Goal: Information Seeking & Learning: Learn about a topic

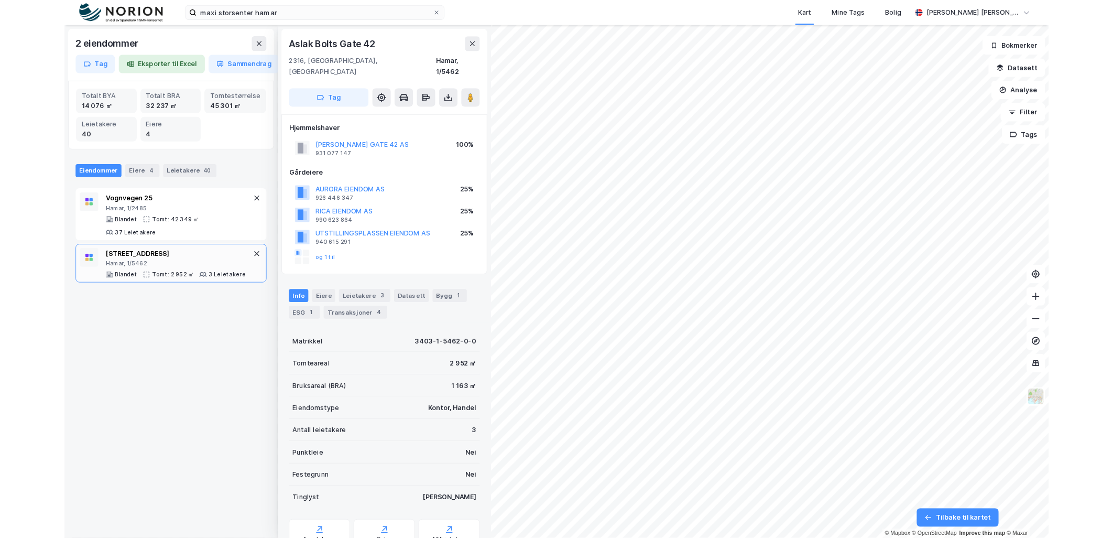
scroll to position [1, 0]
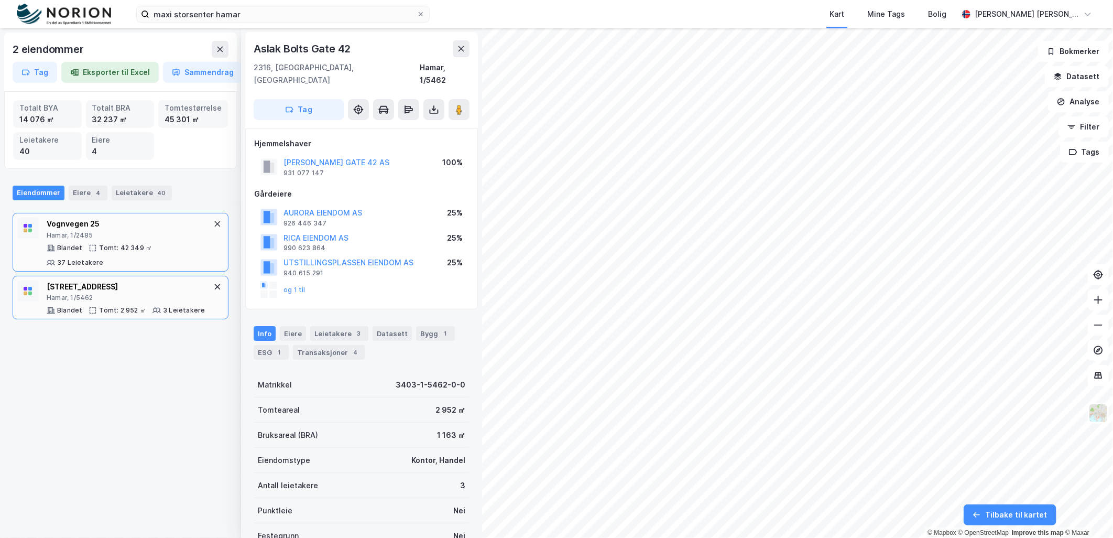
click at [170, 236] on div "Hamar, 1/2485" at bounding box center [129, 235] width 165 height 8
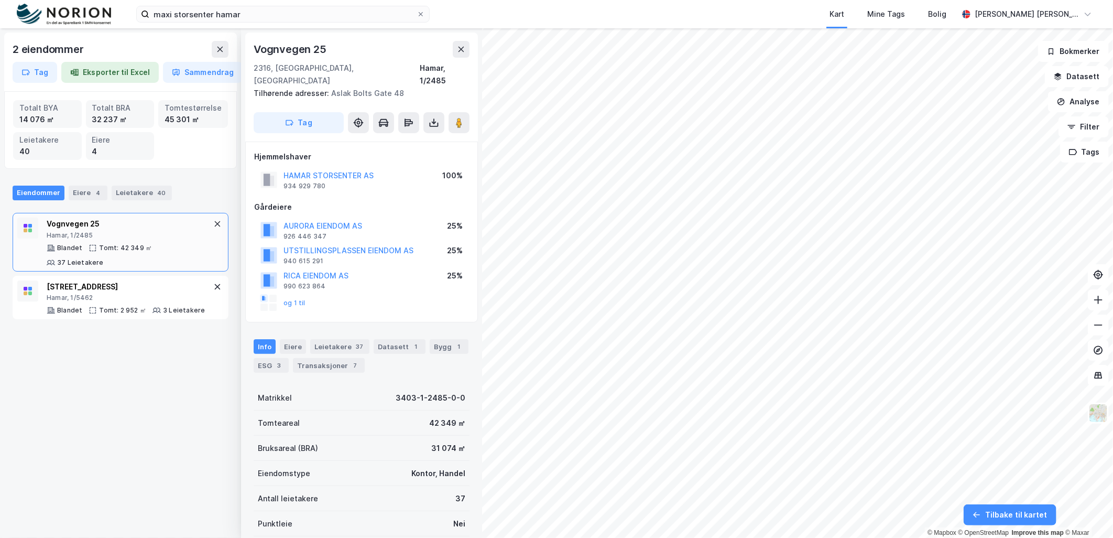
scroll to position [1, 0]
click at [441, 346] on div "Info [PERSON_NAME] 37 Datasett 1 Bygg 1 ESG 3 Transaksjoner 7" at bounding box center [362, 355] width 216 height 34
click at [441, 338] on div "Bygg 1" at bounding box center [449, 345] width 39 height 15
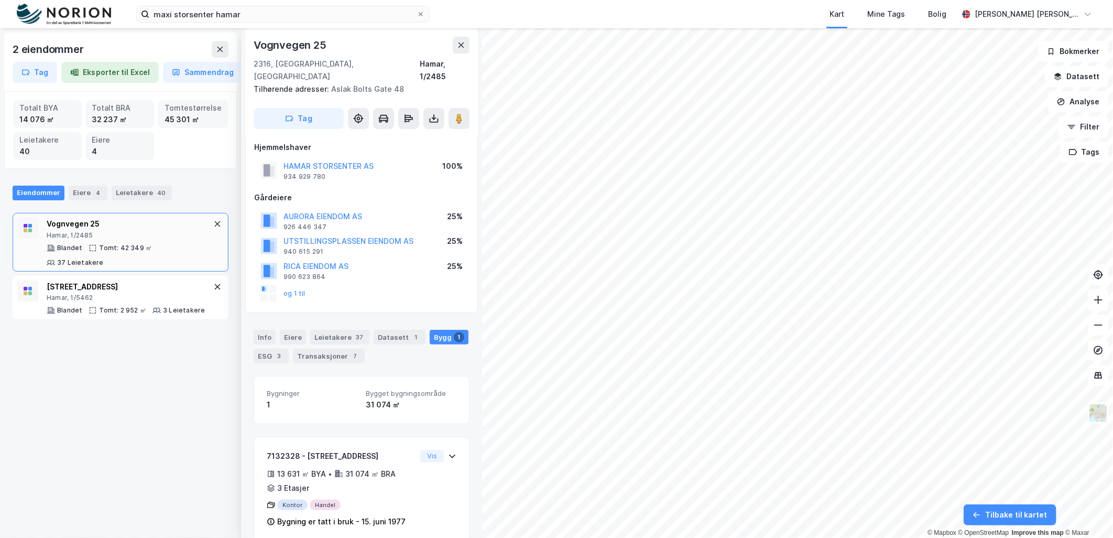
scroll to position [13, 0]
click at [273, 345] on div "ESG 3" at bounding box center [271, 352] width 35 height 15
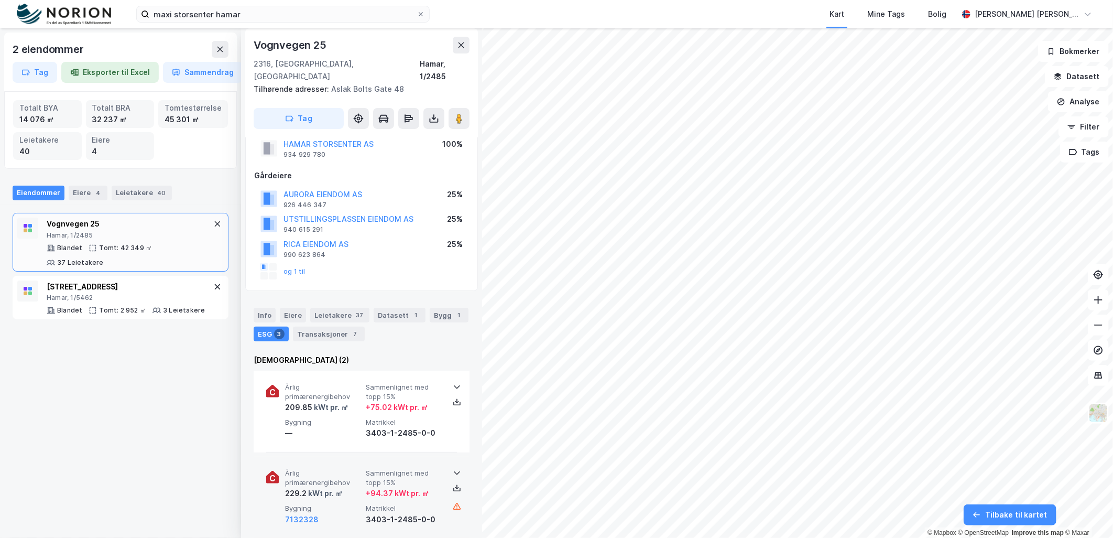
scroll to position [116, 0]
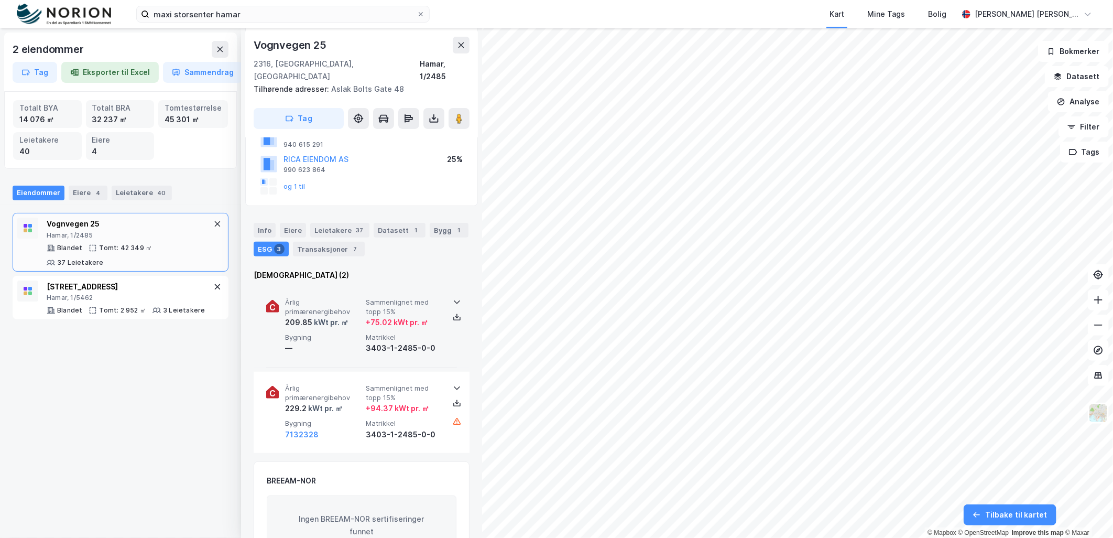
click at [425, 298] on span "Sammenlignet med topp 15%" at bounding box center [404, 307] width 77 height 18
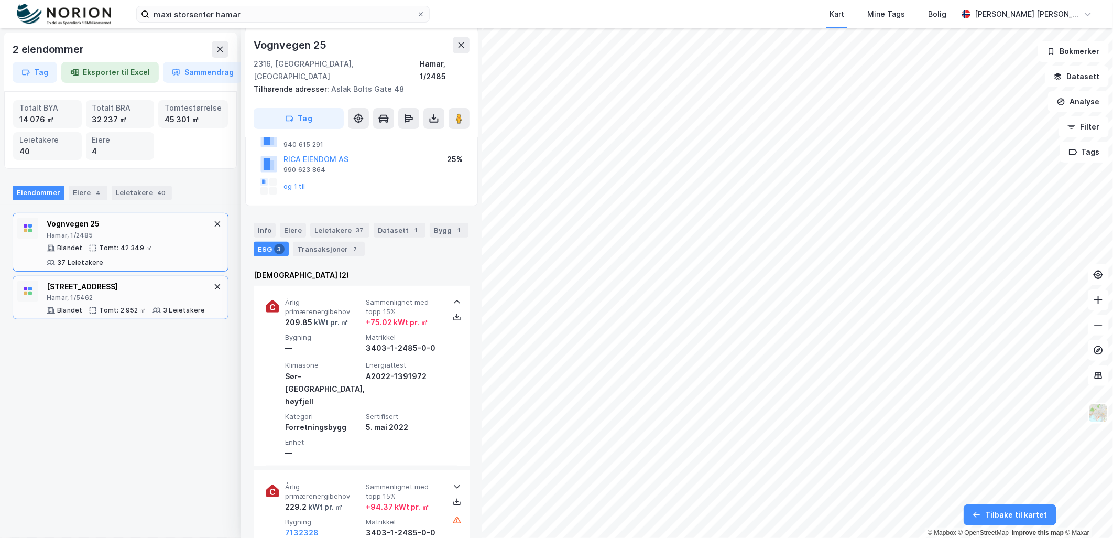
click at [154, 313] on icon at bounding box center [156, 310] width 8 height 8
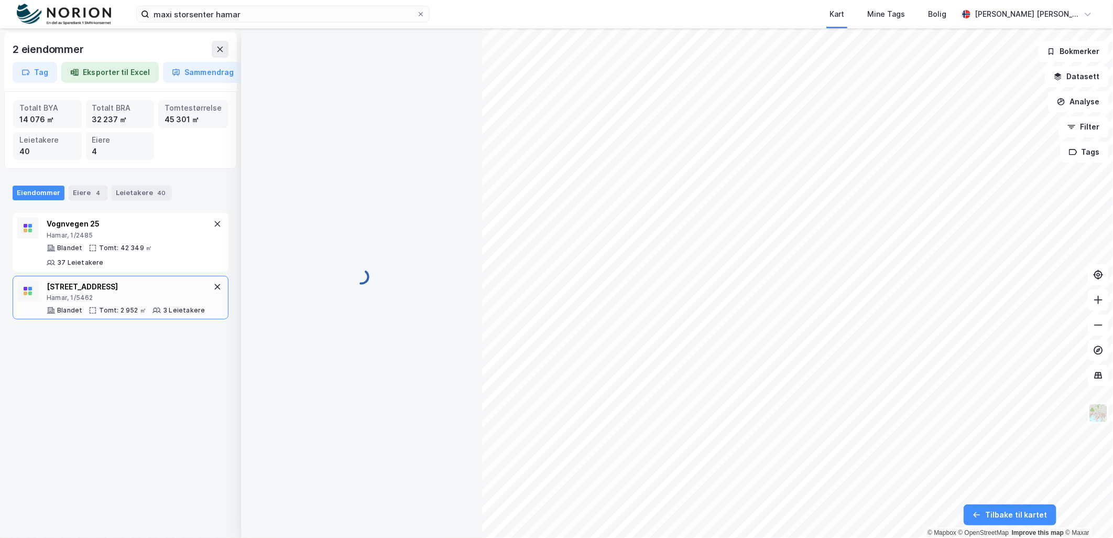
click at [156, 307] on icon at bounding box center [156, 310] width 8 height 8
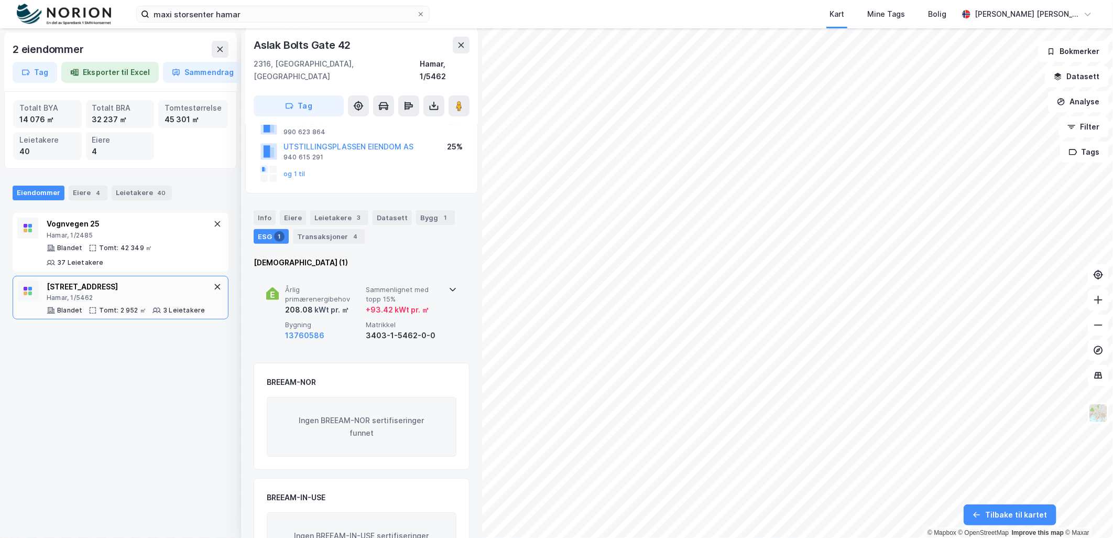
click at [392, 285] on span "Sammenlignet med topp 15%" at bounding box center [404, 294] width 77 height 18
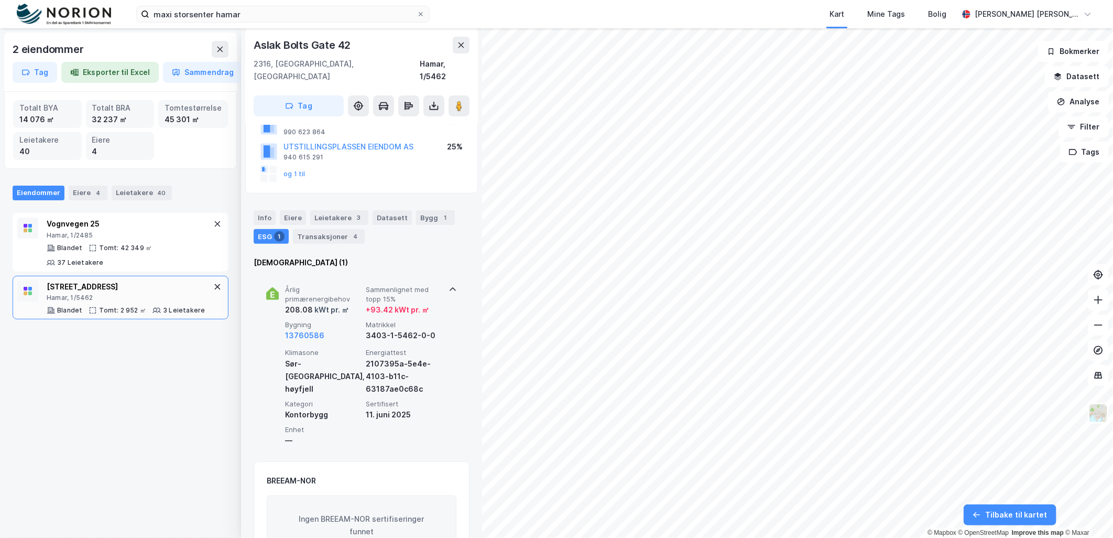
click at [392, 285] on span "Sammenlignet med topp 15%" at bounding box center [404, 294] width 77 height 18
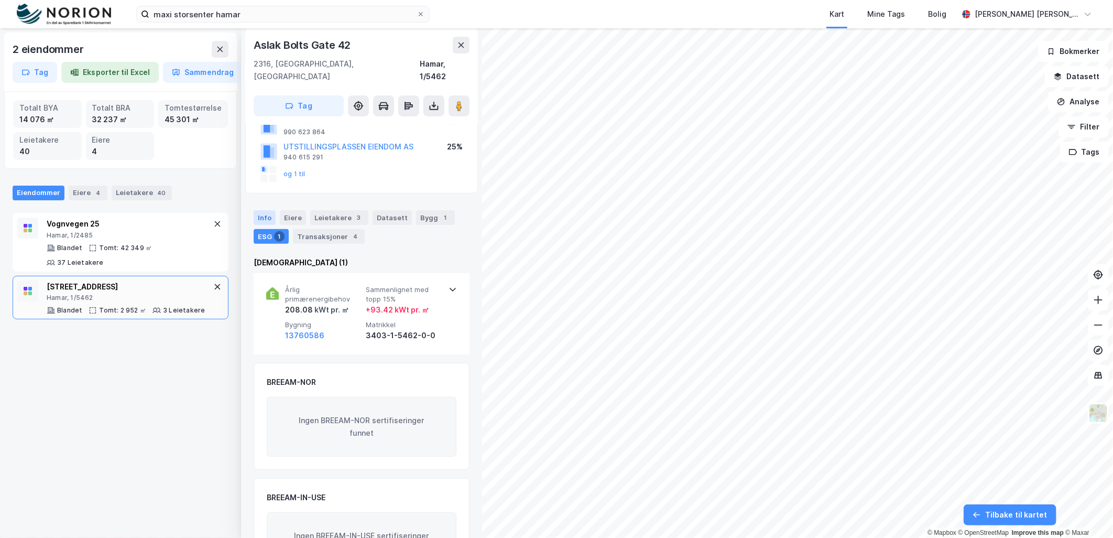
click at [271, 210] on div "Info" at bounding box center [265, 217] width 22 height 15
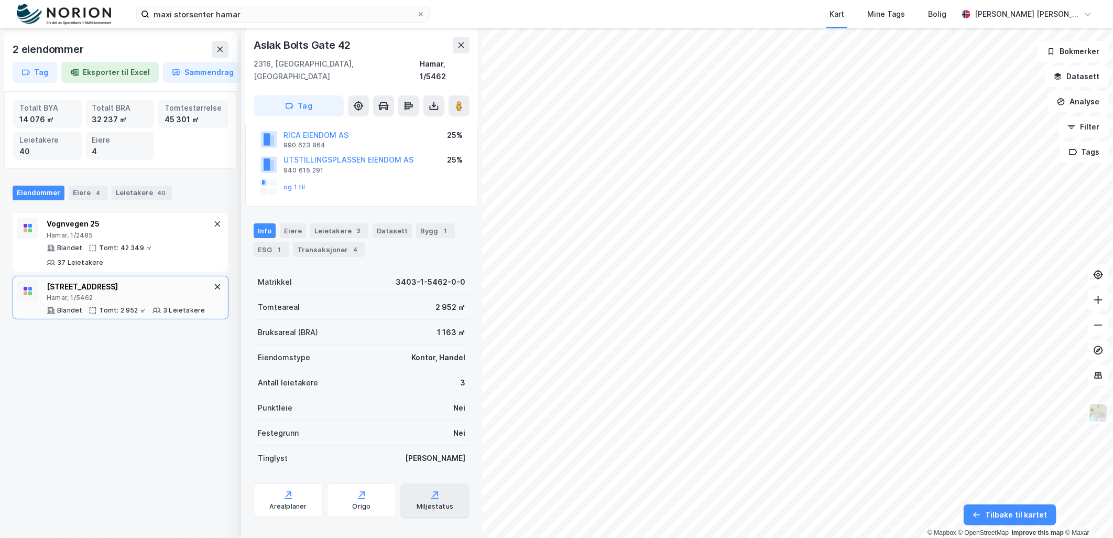
click at [423, 502] on div "Miljøstatus" at bounding box center [435, 506] width 37 height 8
click at [454, 40] on button at bounding box center [461, 45] width 17 height 17
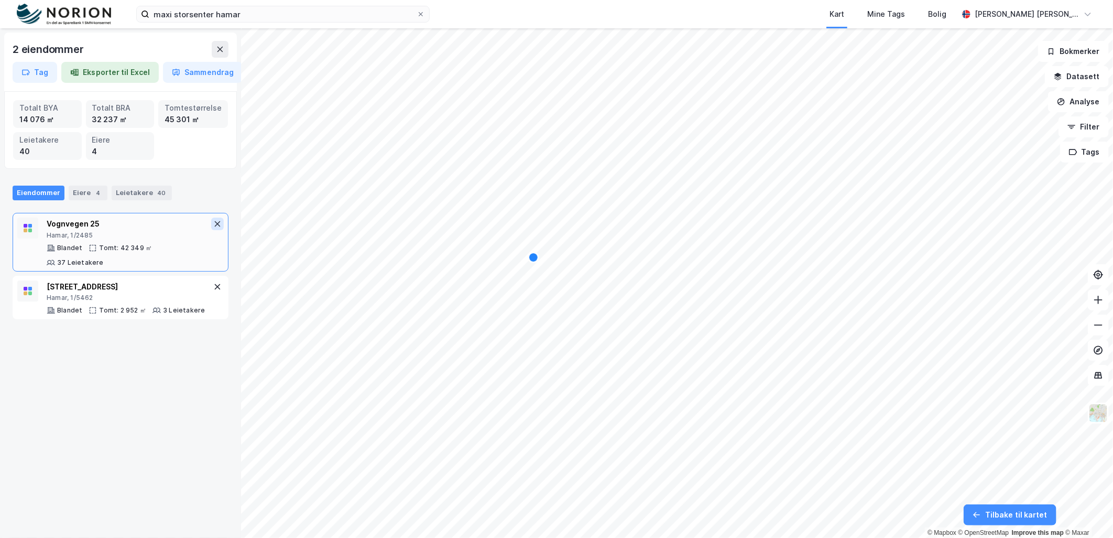
click at [215, 221] on icon at bounding box center [218, 224] width 6 height 6
click at [213, 223] on button at bounding box center [217, 223] width 13 height 13
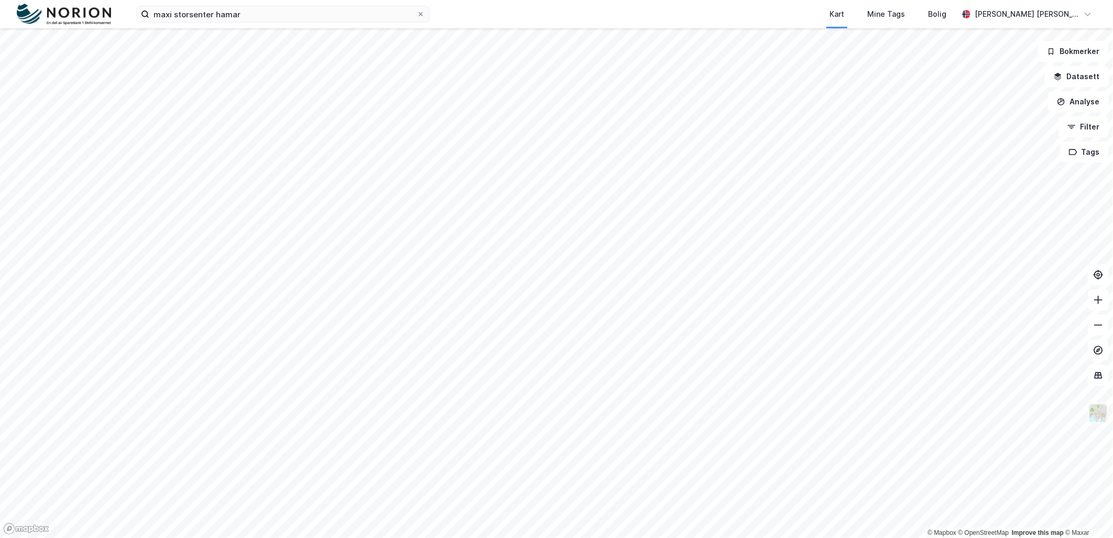
click at [1094, 412] on img at bounding box center [1098, 413] width 20 height 20
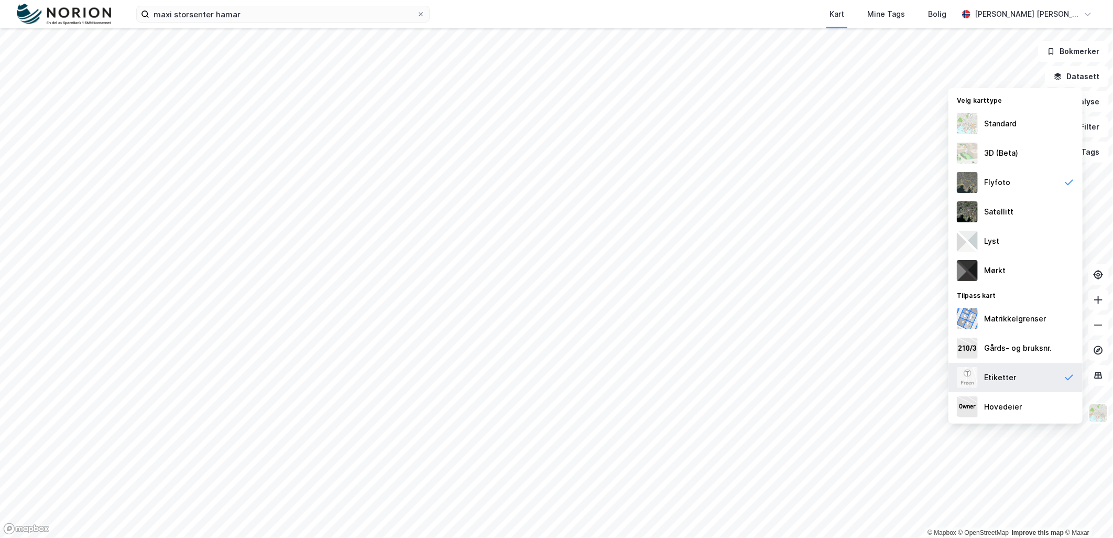
click at [1044, 381] on div "Etiketter" at bounding box center [1015, 377] width 134 height 29
click at [1097, 416] on img at bounding box center [1098, 413] width 20 height 20
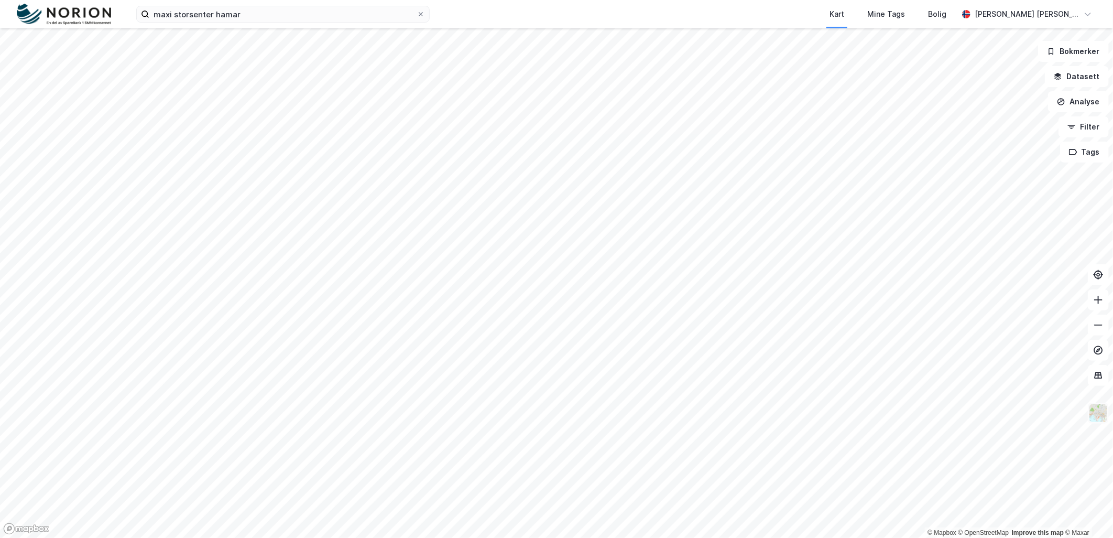
click at [1105, 418] on img at bounding box center [1098, 413] width 20 height 20
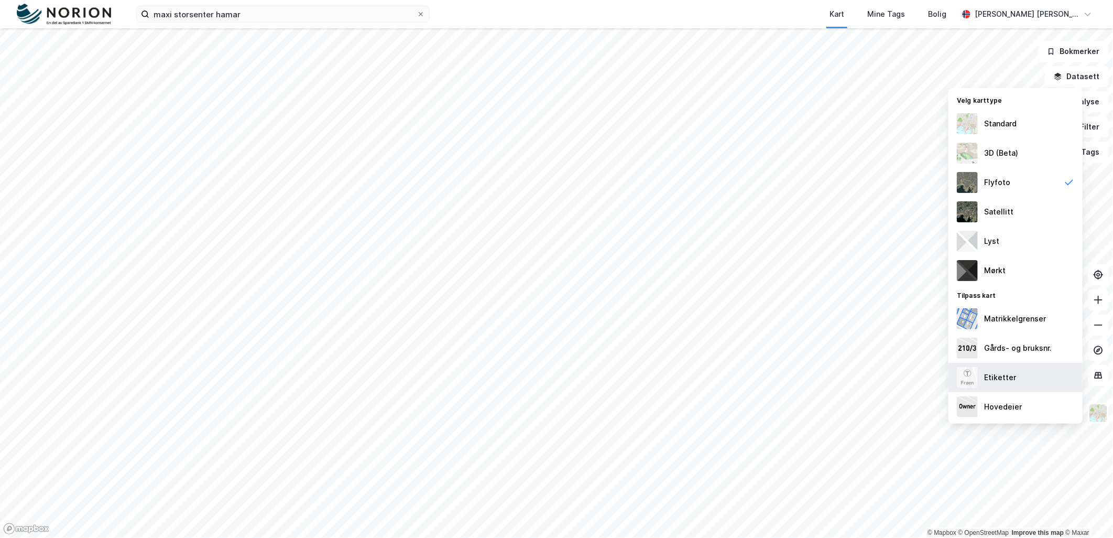
click at [1023, 386] on div "Etiketter" at bounding box center [1015, 377] width 134 height 29
click at [1097, 414] on img at bounding box center [1098, 413] width 20 height 20
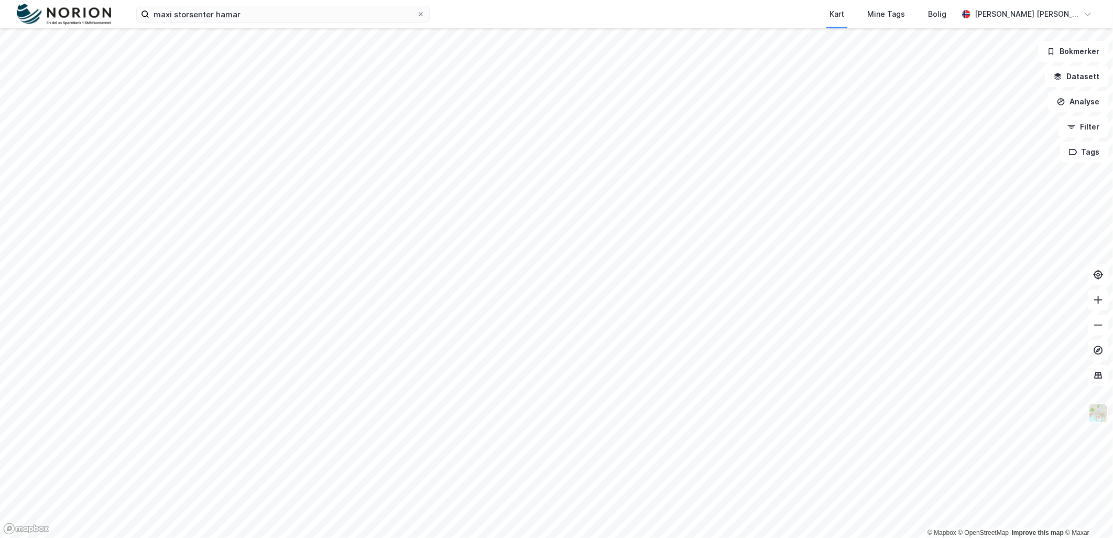
click at [1102, 419] on img at bounding box center [1098, 413] width 20 height 20
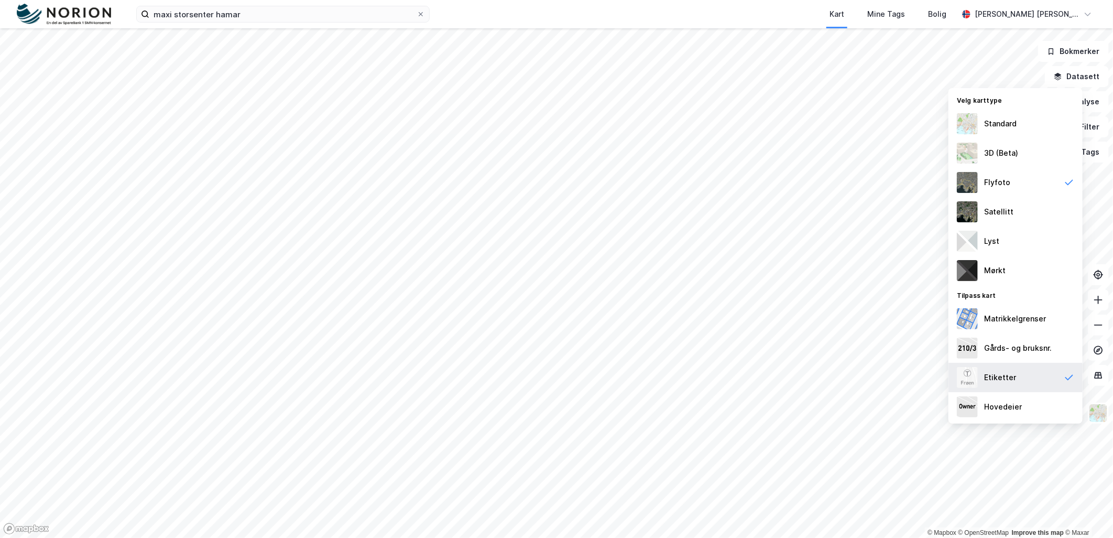
click at [1034, 380] on div "Etiketter" at bounding box center [1015, 377] width 134 height 29
click at [1104, 416] on img at bounding box center [1098, 413] width 20 height 20
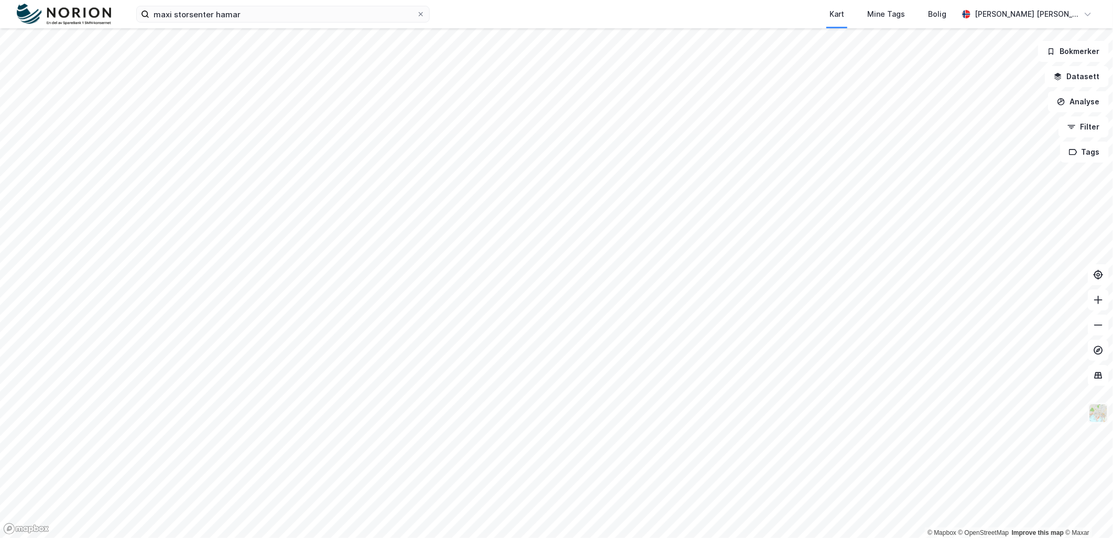
click at [1092, 412] on img at bounding box center [1098, 413] width 20 height 20
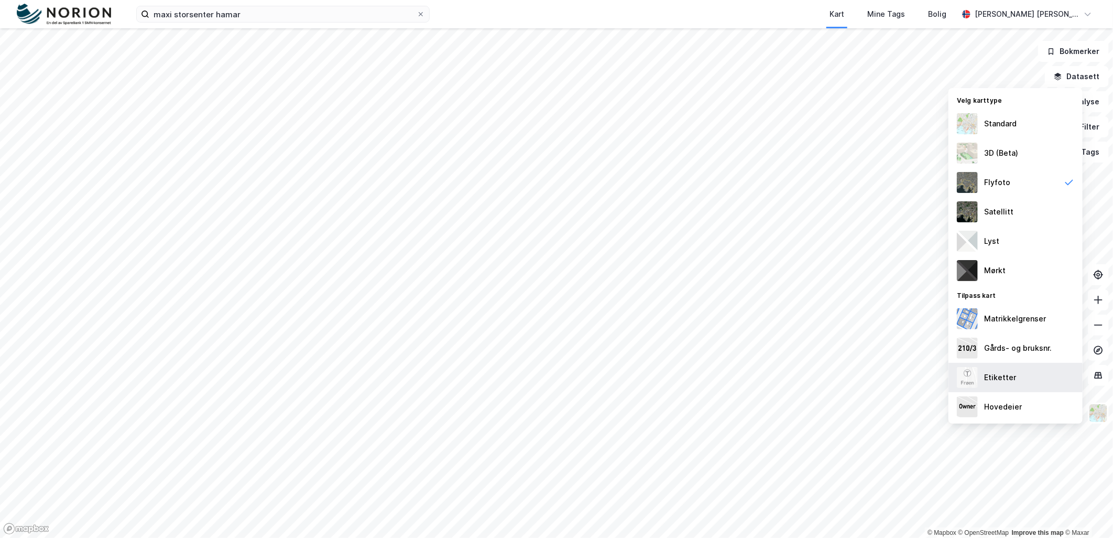
click at [1026, 383] on div "Etiketter" at bounding box center [1015, 377] width 134 height 29
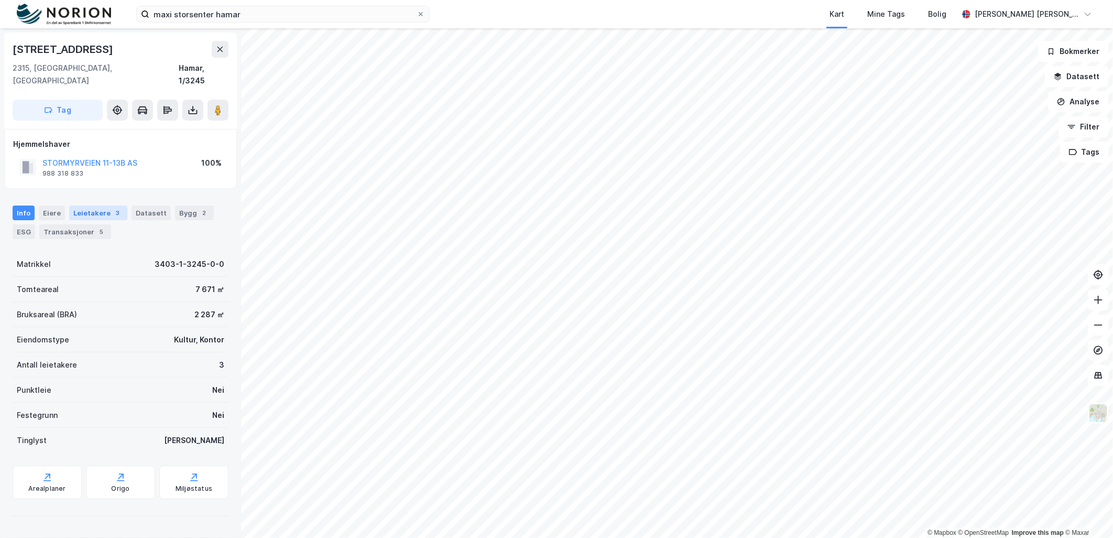
click at [107, 205] on div "Leietakere 3" at bounding box center [98, 212] width 58 height 15
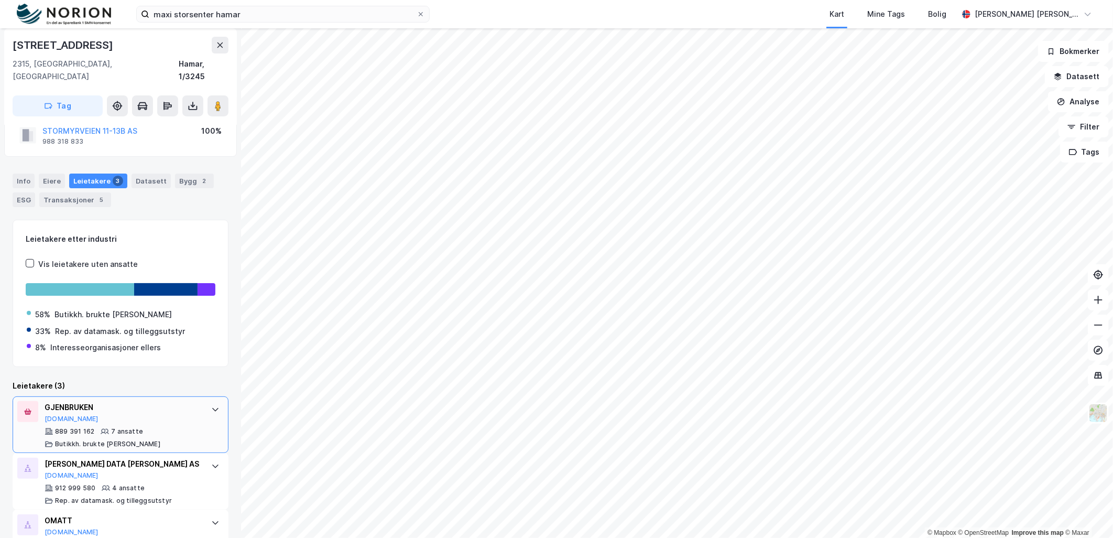
scroll to position [60, 0]
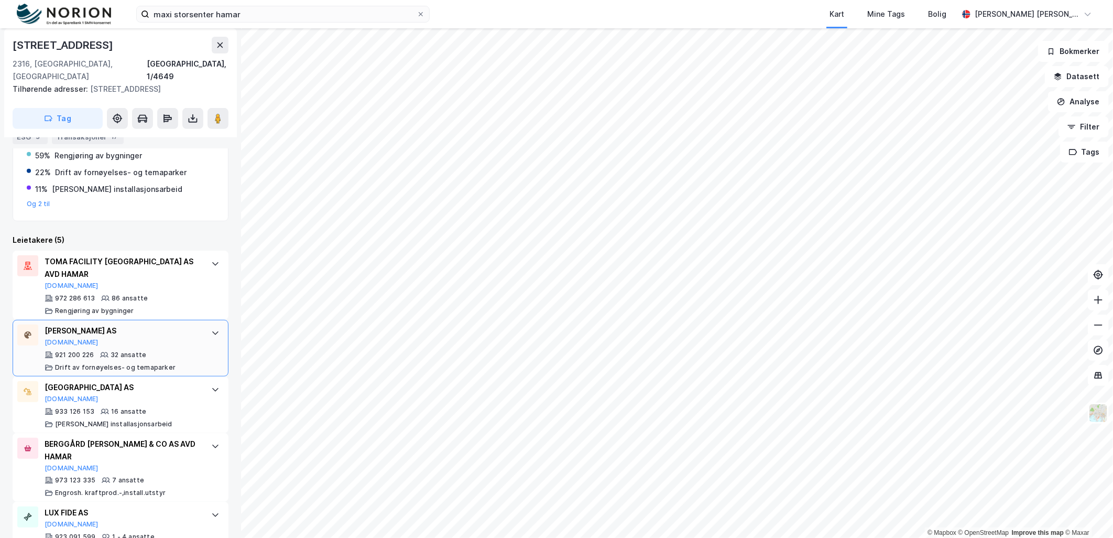
scroll to position [261, 0]
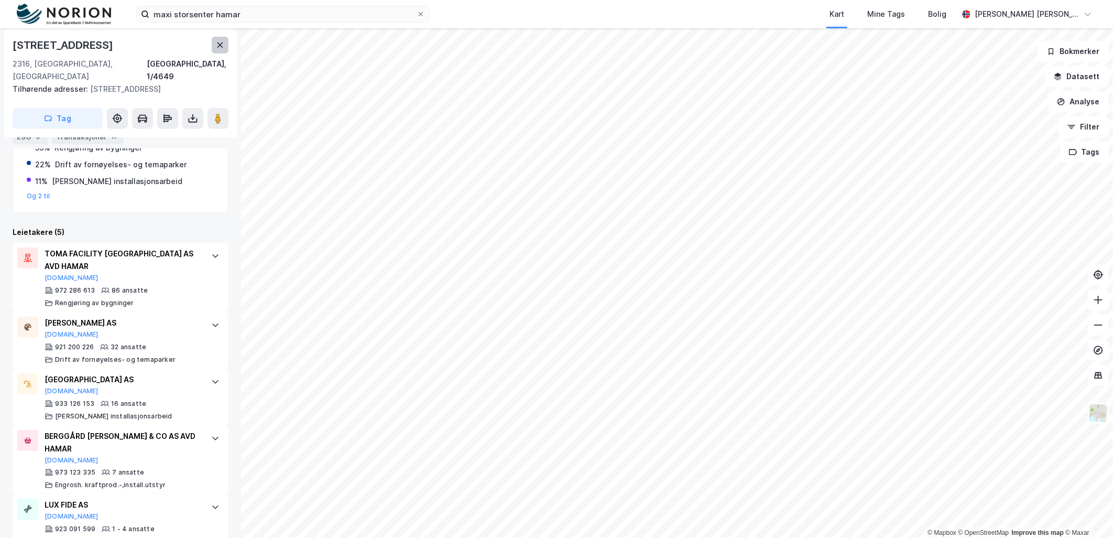
click at [226, 51] on button at bounding box center [220, 45] width 17 height 17
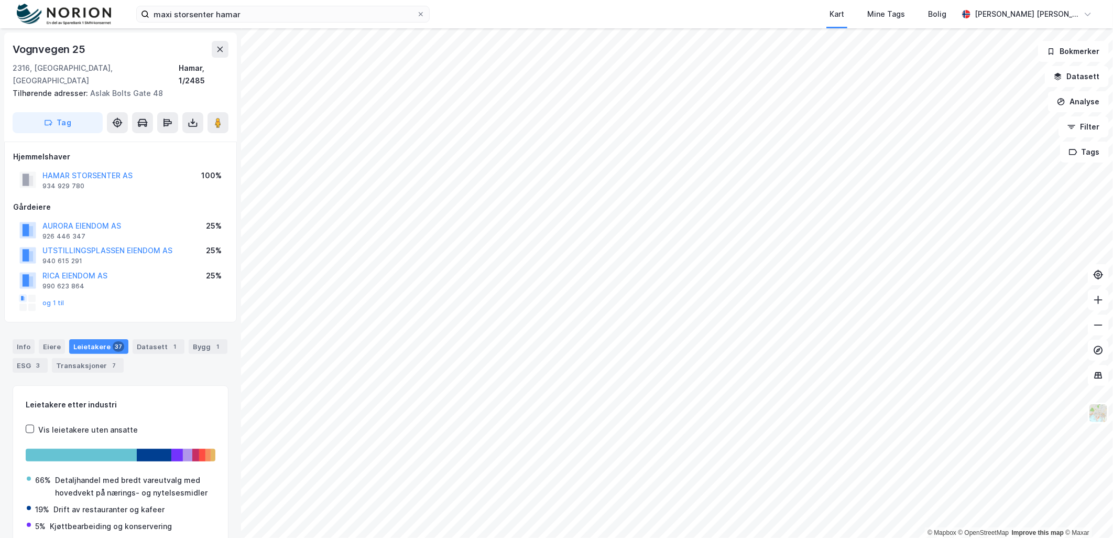
scroll to position [49, 0]
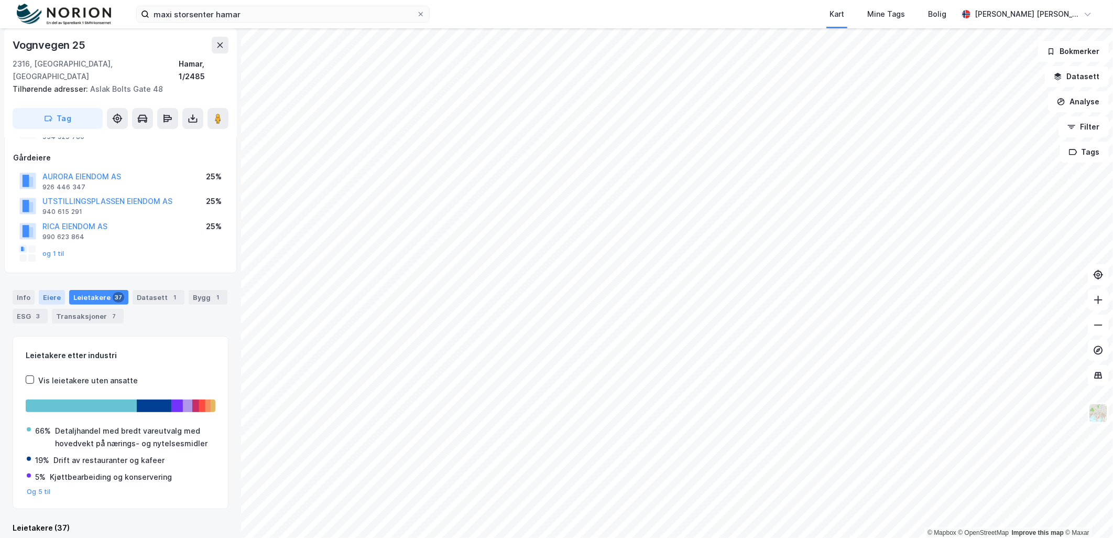
click at [51, 290] on div "Eiere" at bounding box center [52, 297] width 26 height 15
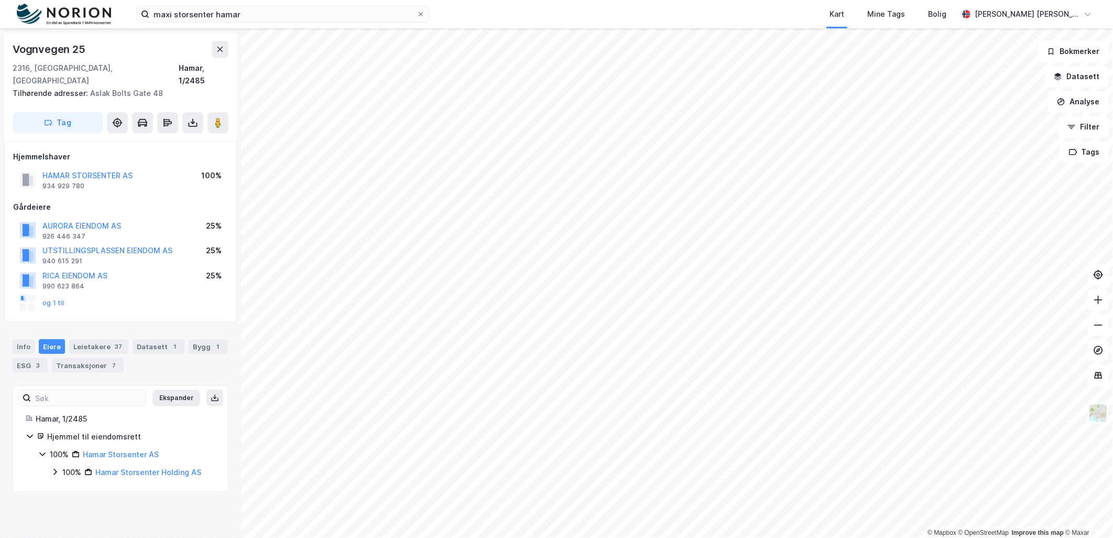
click at [59, 467] on icon at bounding box center [55, 471] width 8 height 8
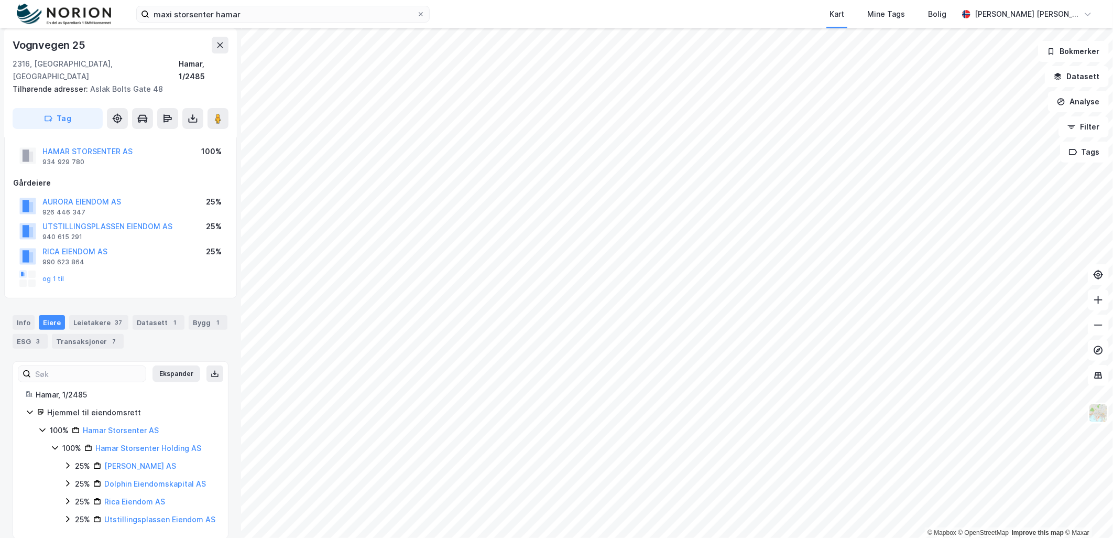
scroll to position [38, 0]
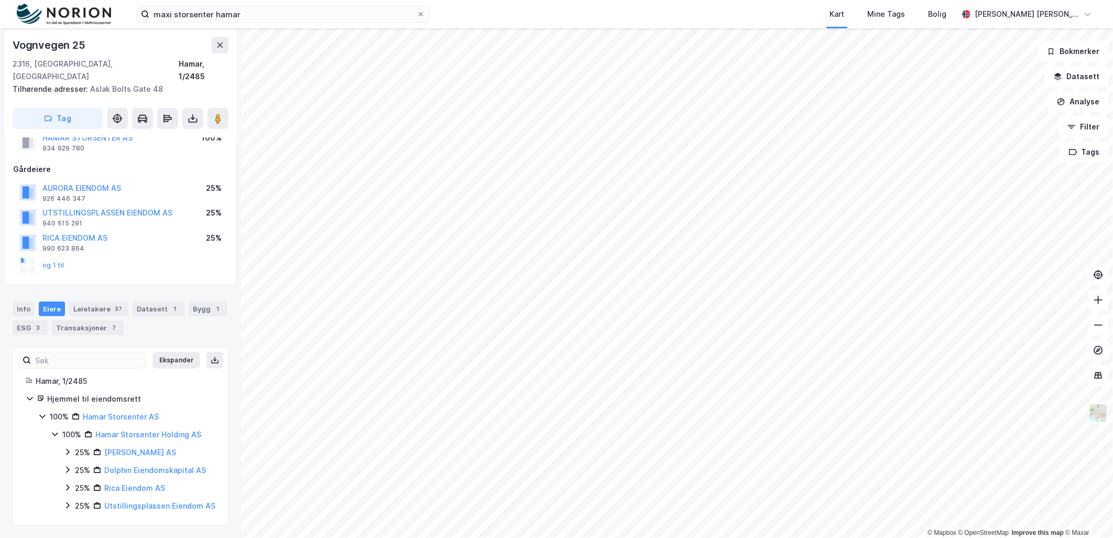
click at [69, 501] on icon at bounding box center [67, 505] width 8 height 8
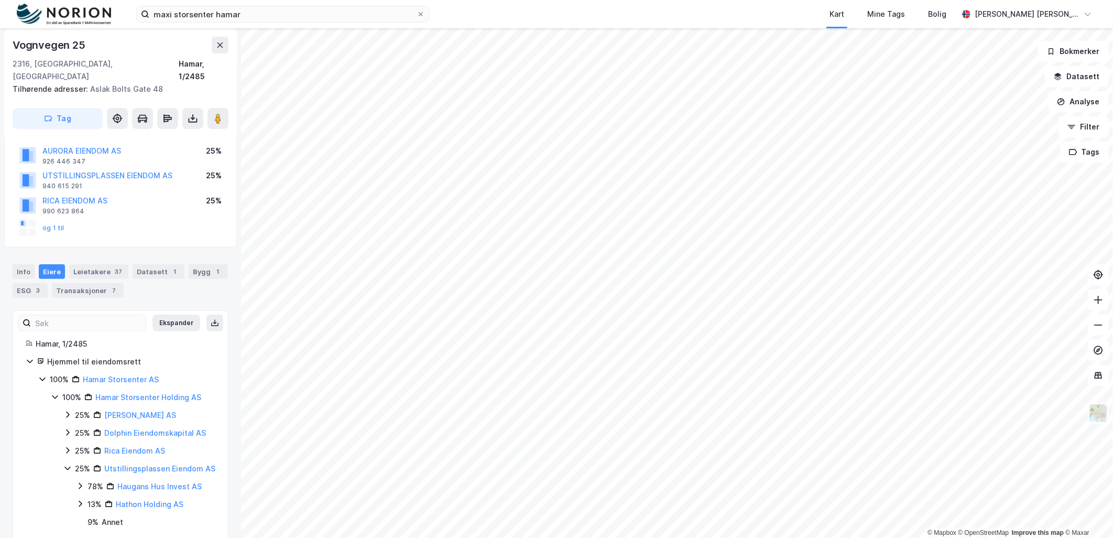
scroll to position [91, 0]
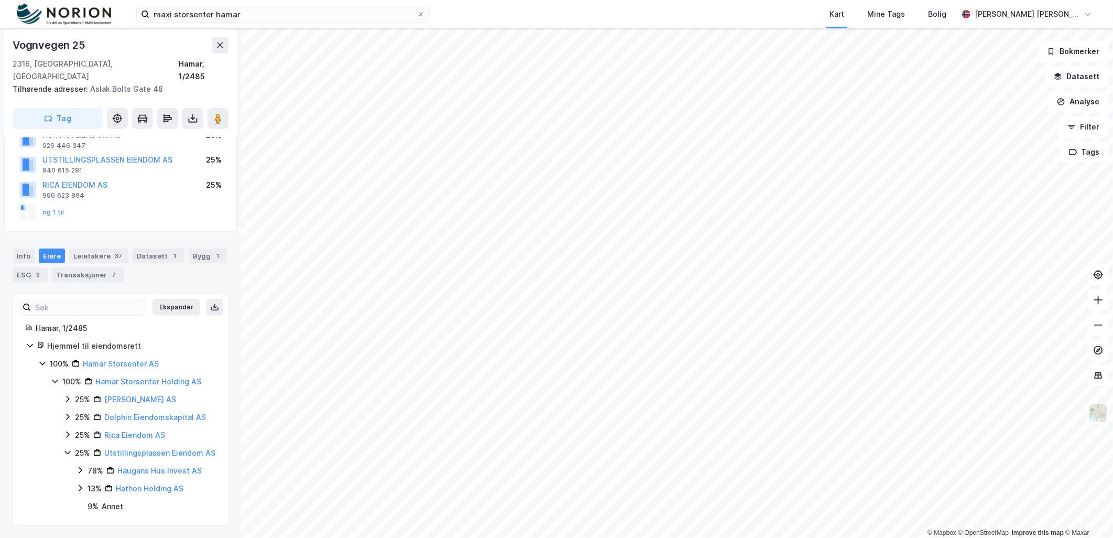
click at [66, 430] on icon at bounding box center [67, 434] width 8 height 8
click at [69, 413] on icon at bounding box center [67, 416] width 3 height 6
click at [69, 412] on icon at bounding box center [67, 416] width 8 height 8
click at [69, 448] on icon at bounding box center [67, 452] width 8 height 8
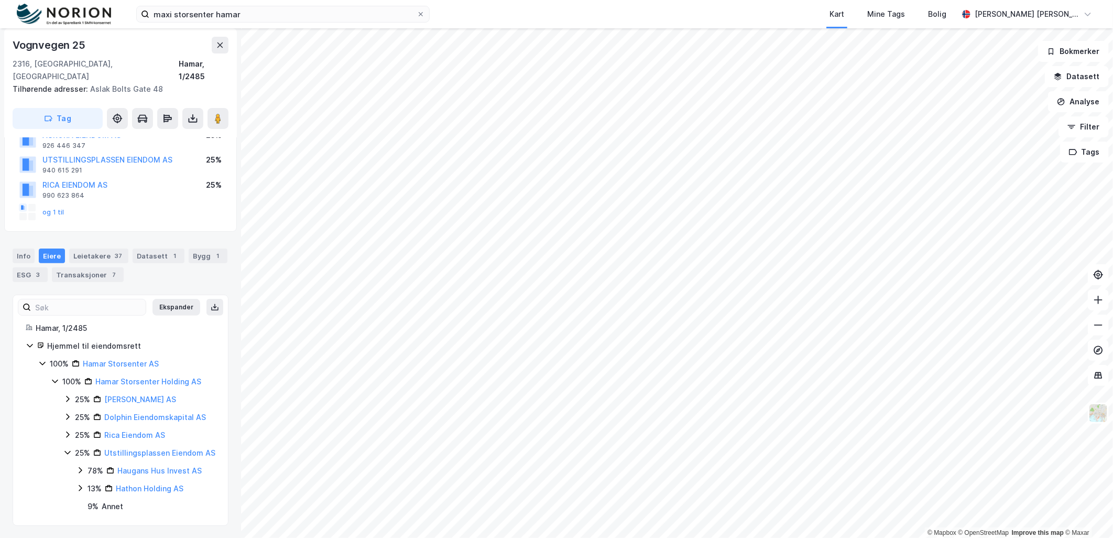
scroll to position [38, 0]
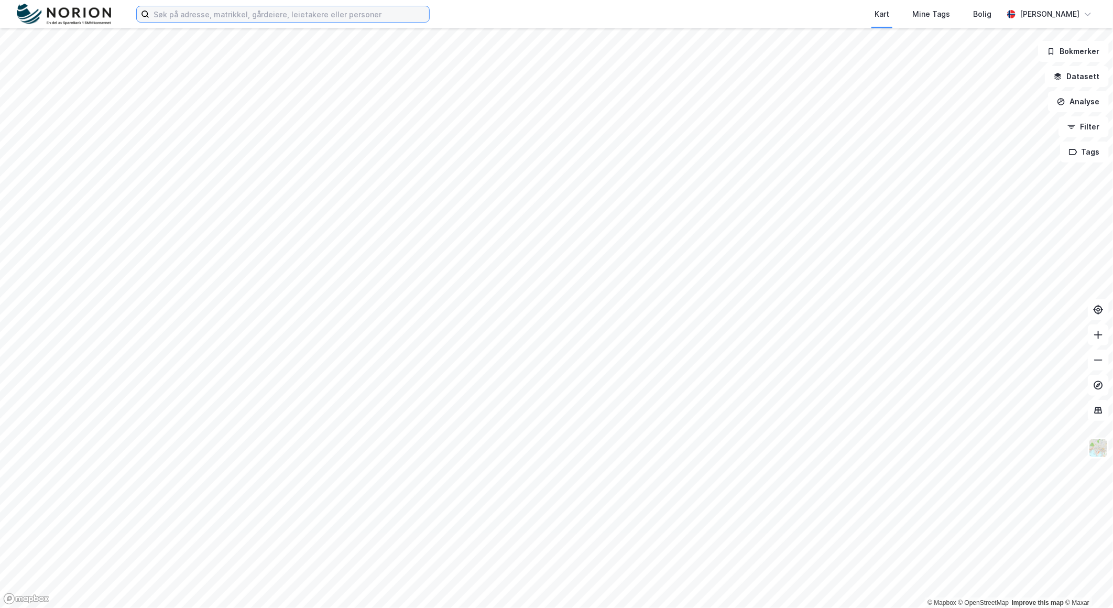
click at [332, 13] on input at bounding box center [289, 14] width 280 height 16
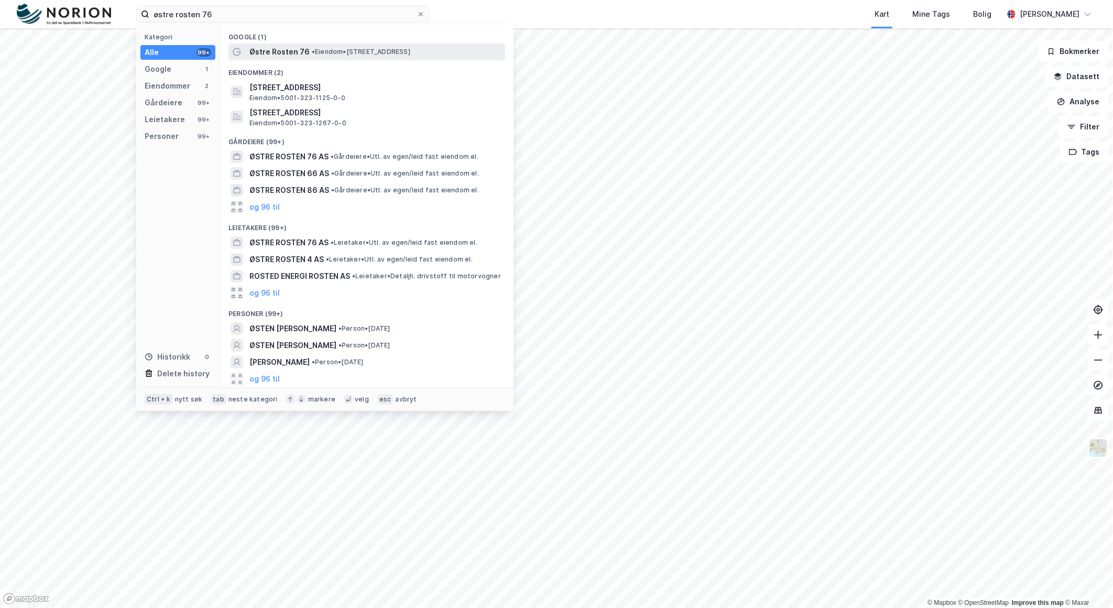
click at [337, 46] on div "Østre Rosten 76 • Eiendom • [STREET_ADDRESS]" at bounding box center [376, 52] width 254 height 13
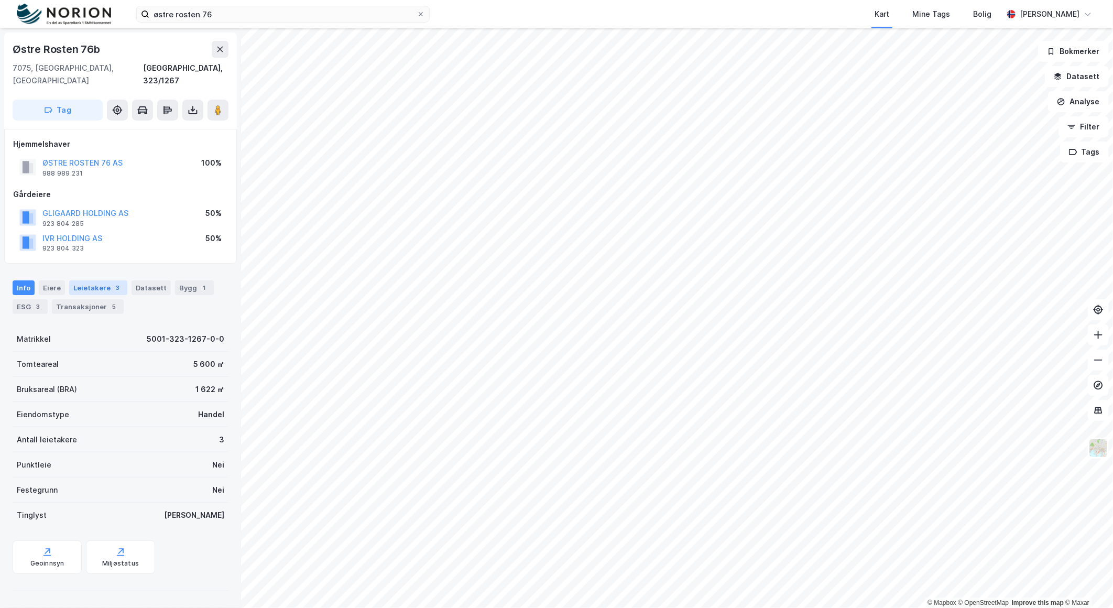
click at [75, 280] on div "Leietakere 3" at bounding box center [98, 287] width 58 height 15
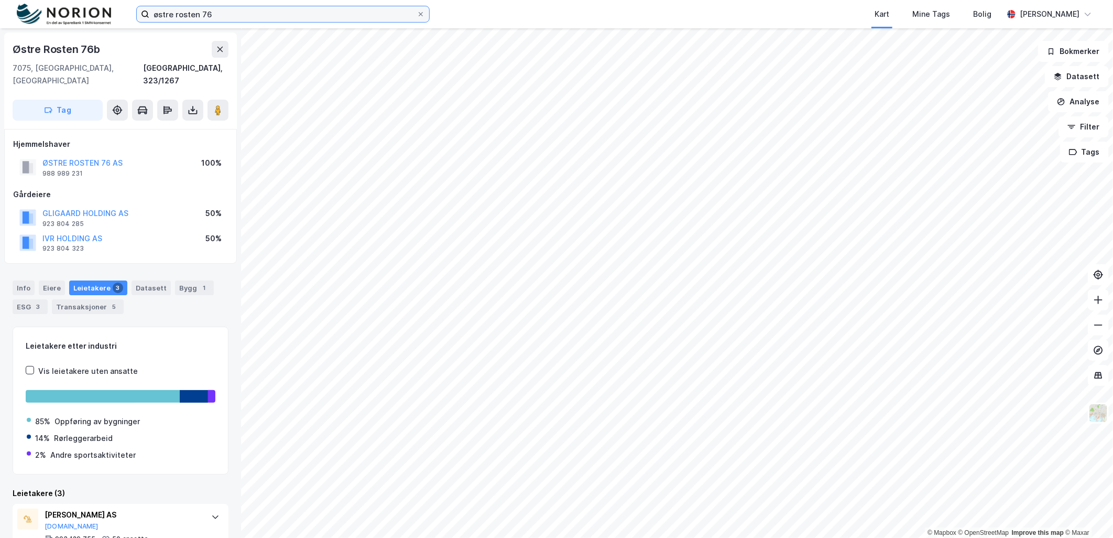
click at [231, 16] on input "østre rosten 76" at bounding box center [282, 14] width 267 height 16
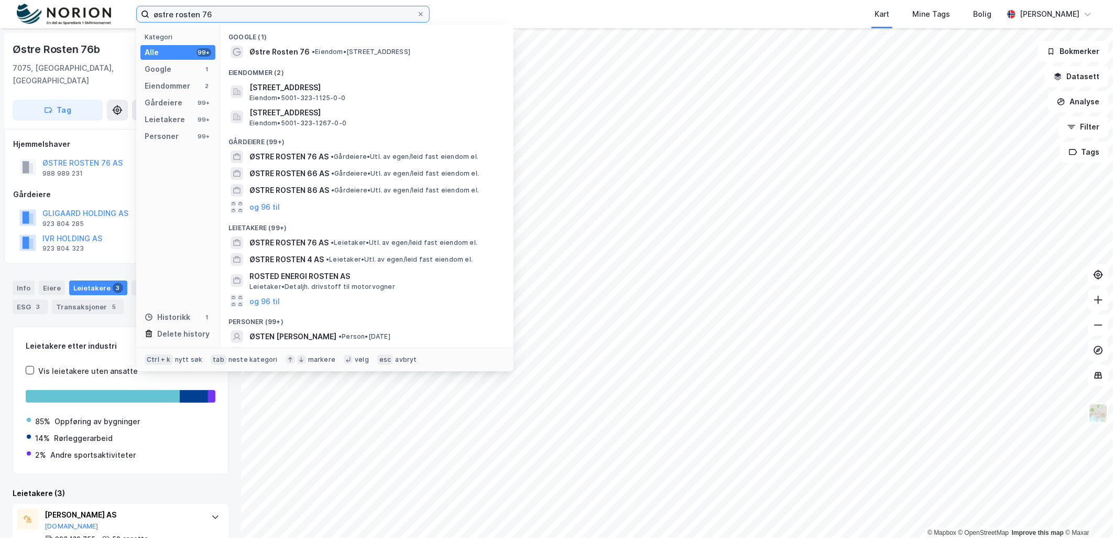
click at [231, 16] on input "østre rosten 76" at bounding box center [282, 14] width 267 height 16
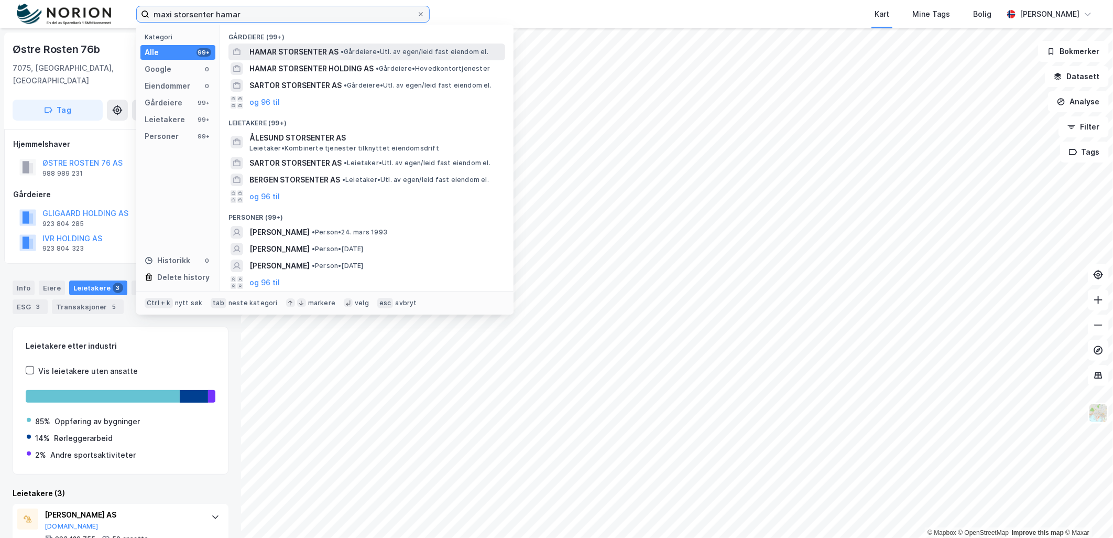
type input "maxi storsenter hamar"
click at [368, 46] on div "HAMAR STORSENTER AS • Gårdeiere • Utl. av egen/leid fast eiendom el." at bounding box center [376, 52] width 254 height 13
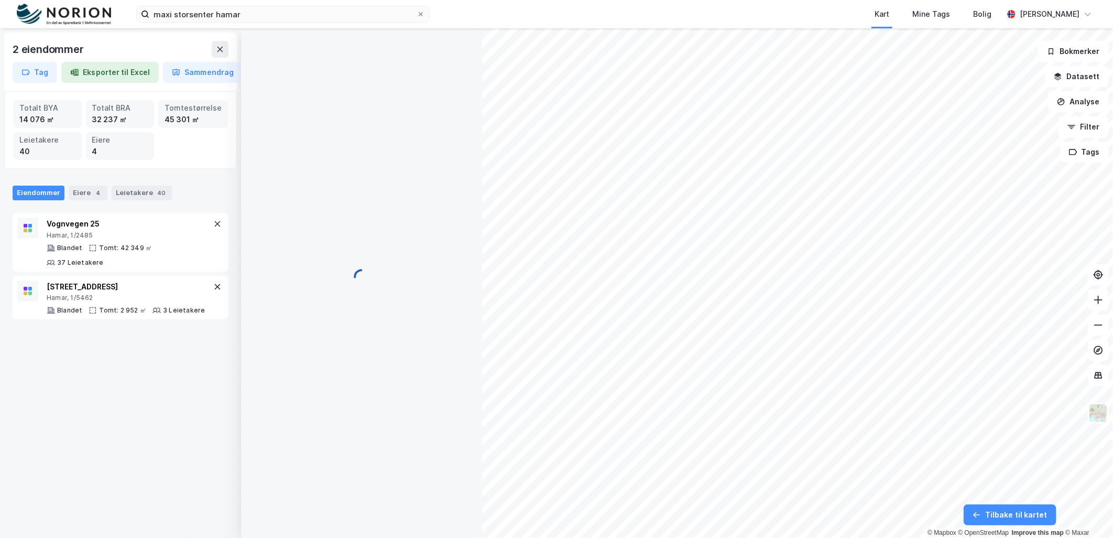
scroll to position [4, 0]
